Goal: Find specific page/section: Find specific page/section

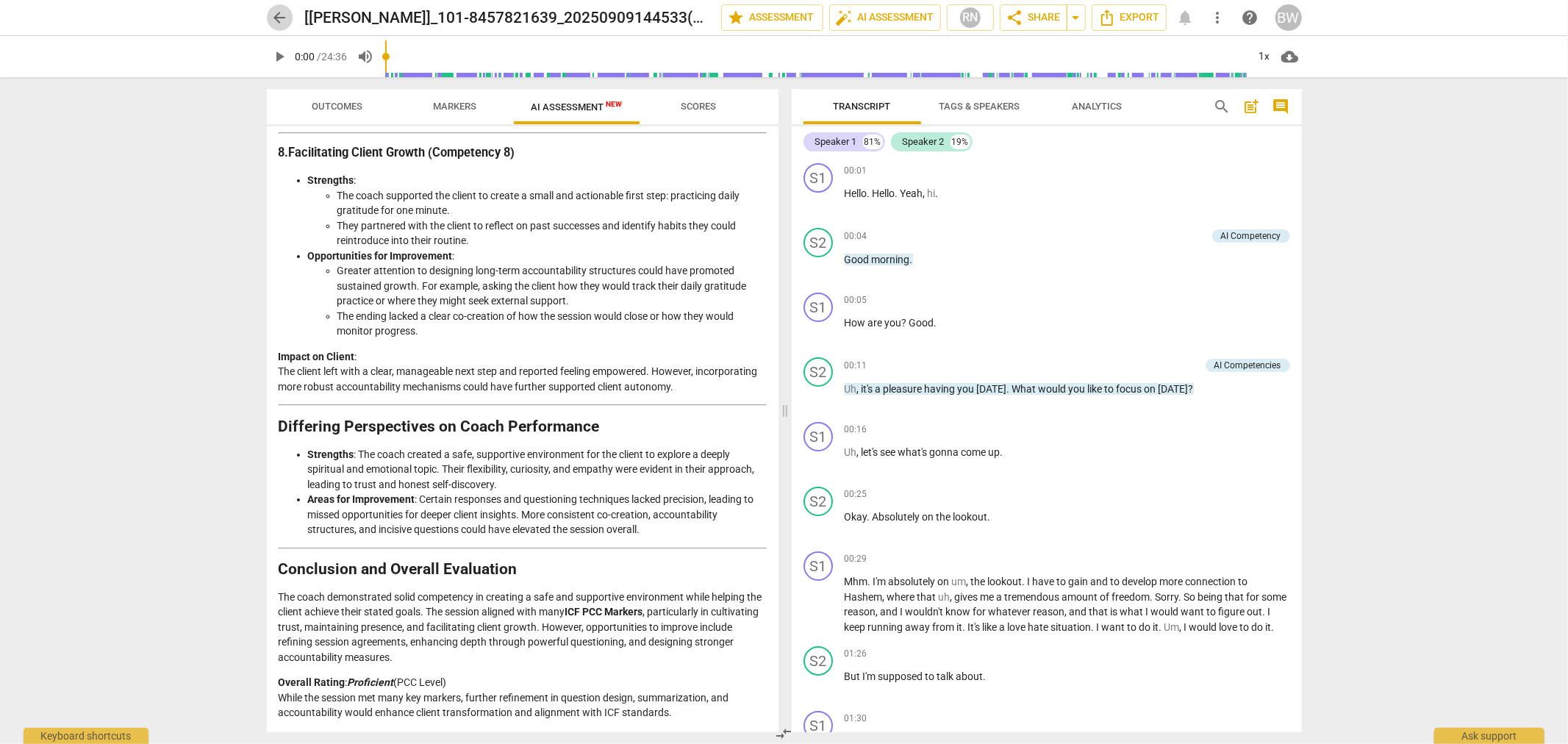
click at [276, 17] on span "arrow_back" at bounding box center [280, 18] width 18 height 18
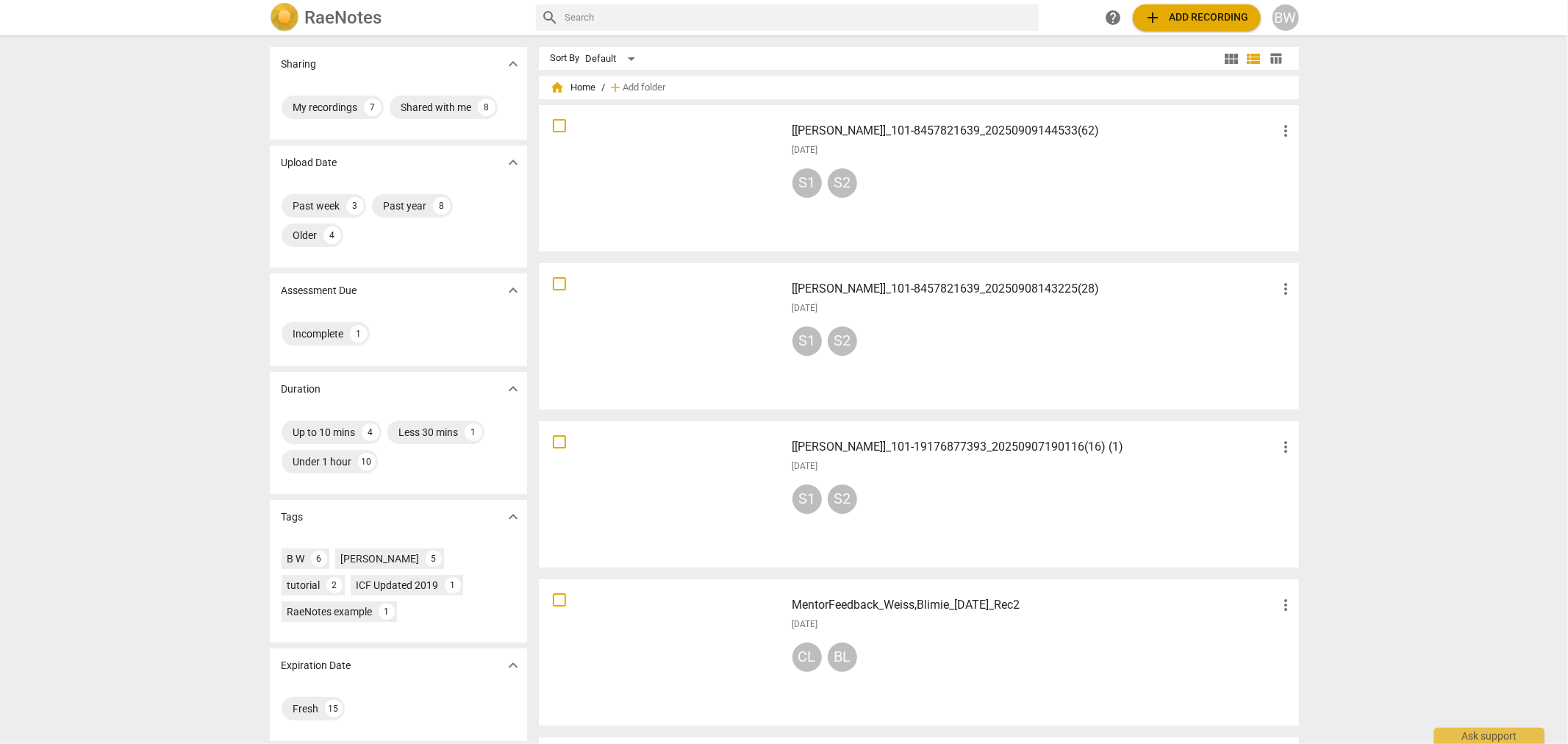
click at [997, 184] on div "S1 S2" at bounding box center [1044, 186] width 503 height 35
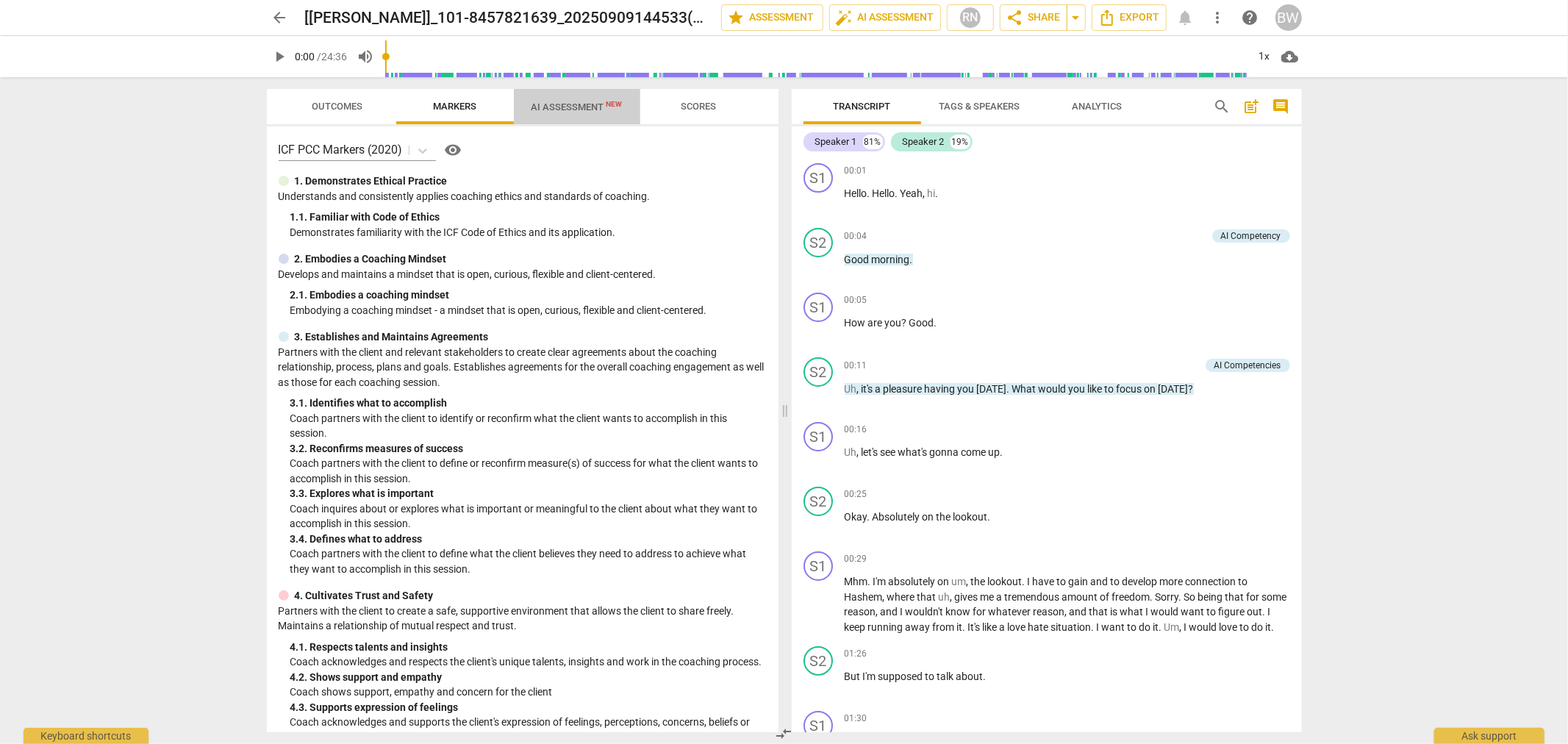
click at [576, 109] on span "AI Assessment New" at bounding box center [577, 106] width 92 height 11
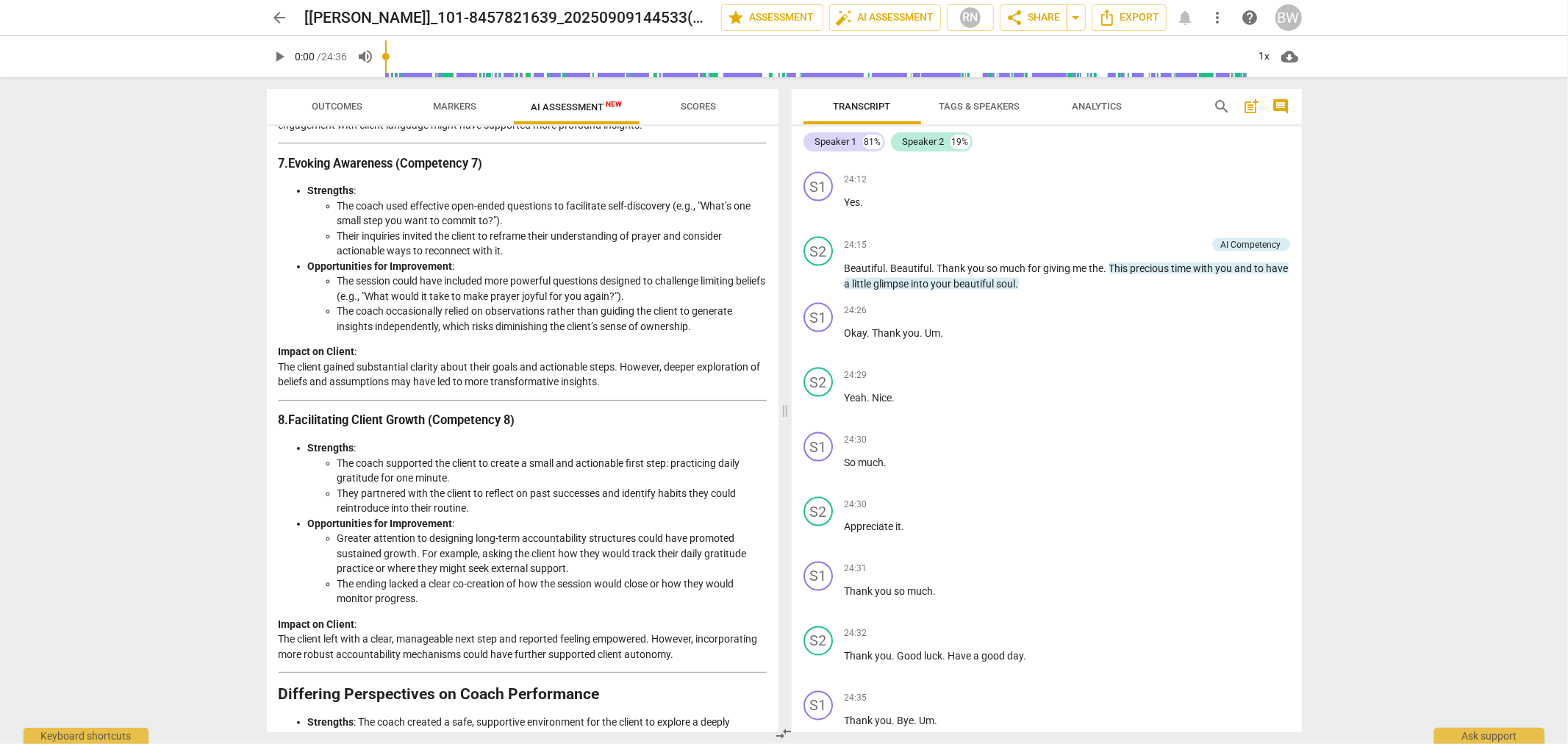
scroll to position [2177, 0]
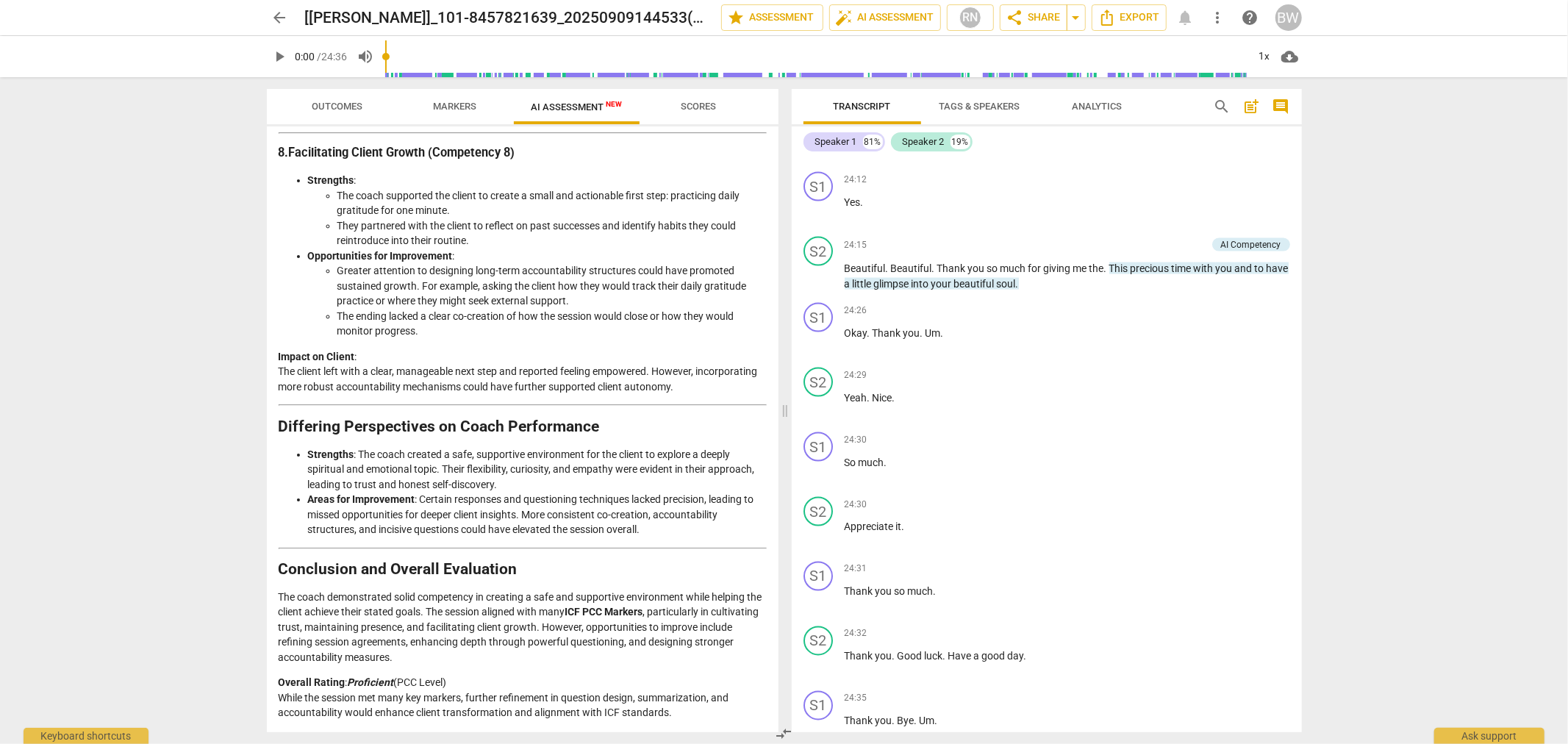
click at [280, 18] on span "arrow_back" at bounding box center [280, 18] width 18 height 18
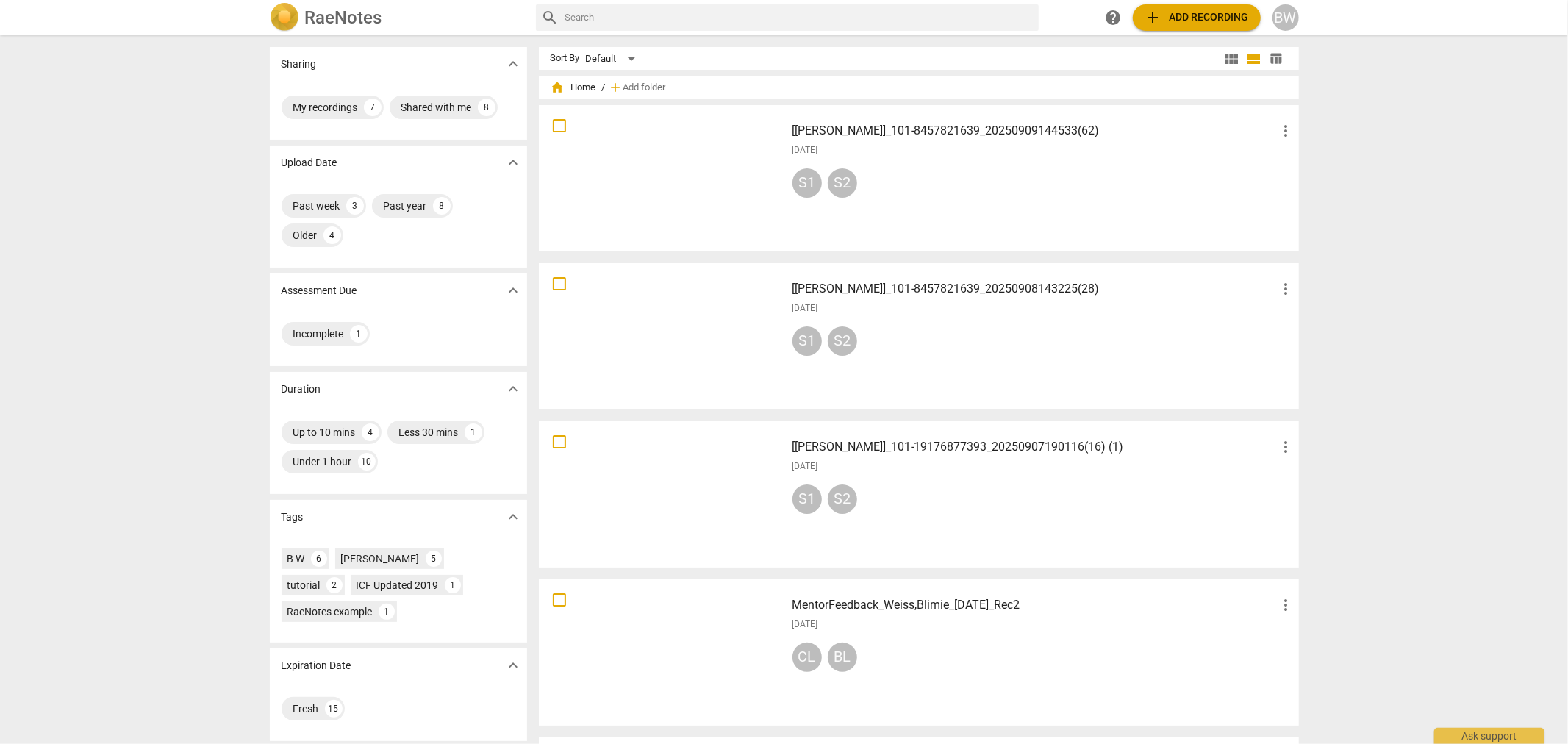
click at [706, 489] on div at bounding box center [663, 495] width 237 height 136
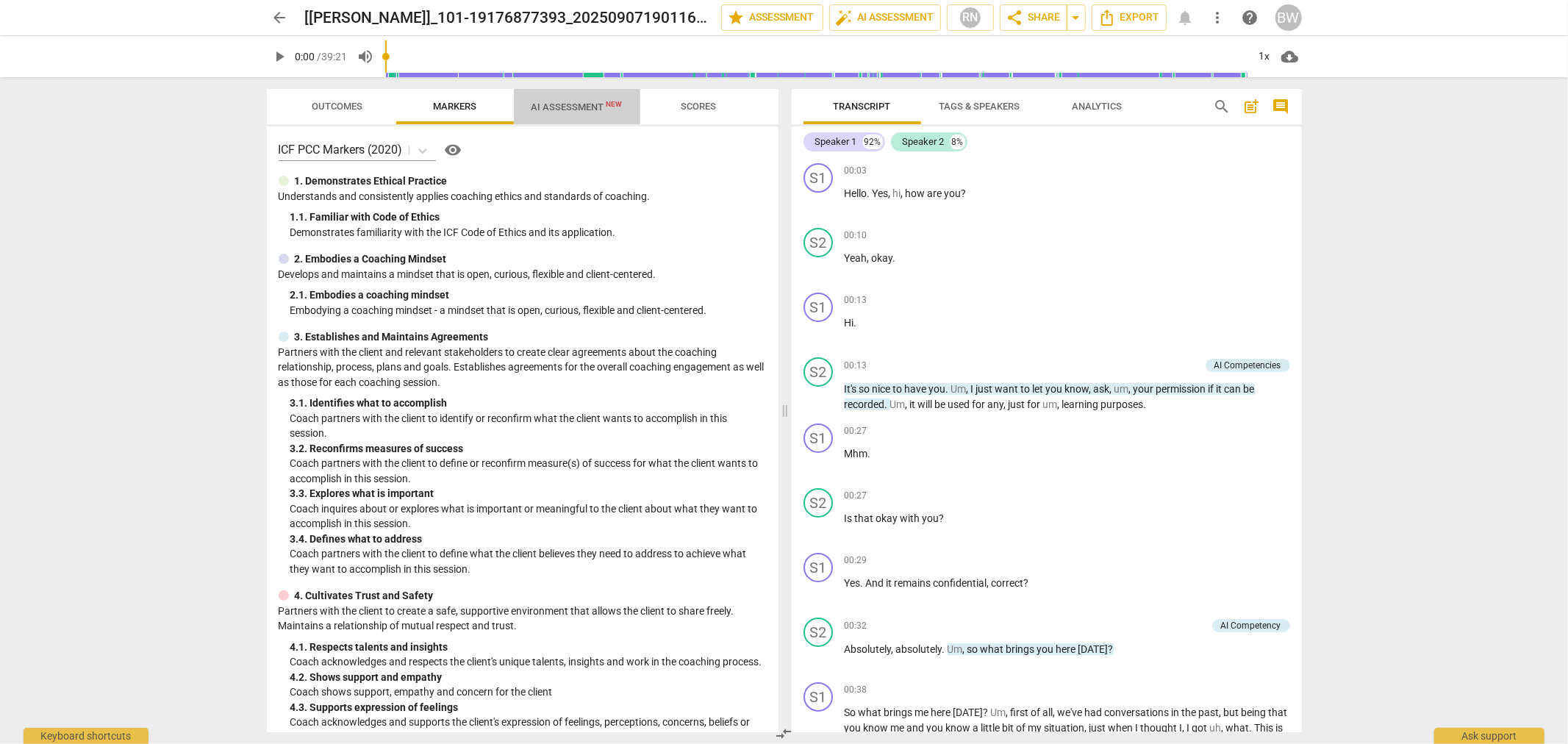
click at [596, 101] on span "AI Assessment New" at bounding box center [577, 106] width 92 height 11
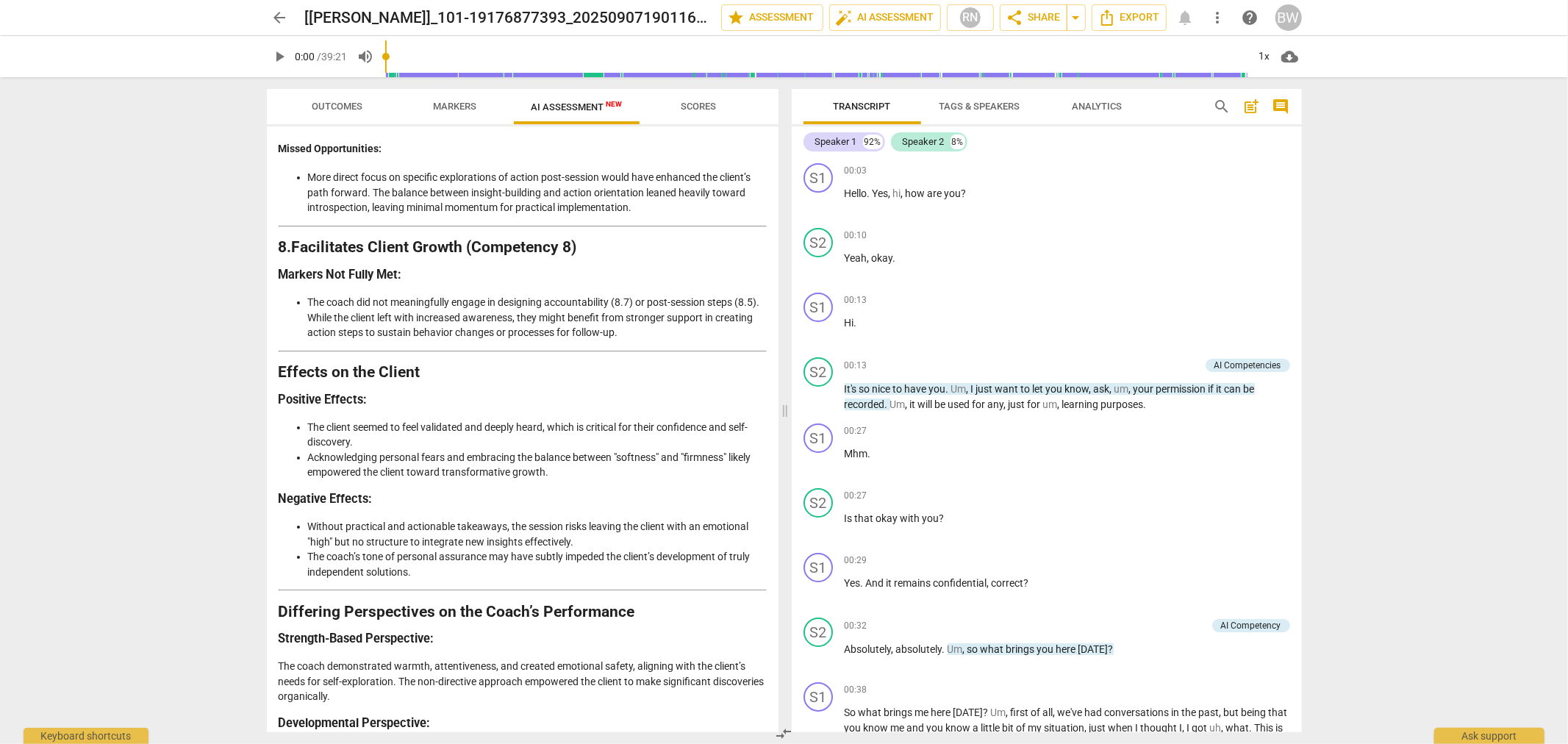
scroll to position [2745, 0]
